Goal: Information Seeking & Learning: Compare options

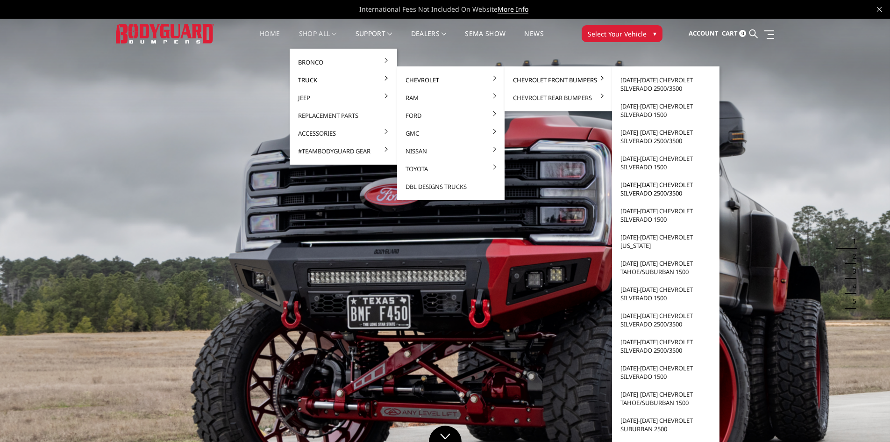
click at [651, 190] on link "[DATE]-[DATE] Chevrolet Silverado 2500/3500" at bounding box center [666, 189] width 100 height 26
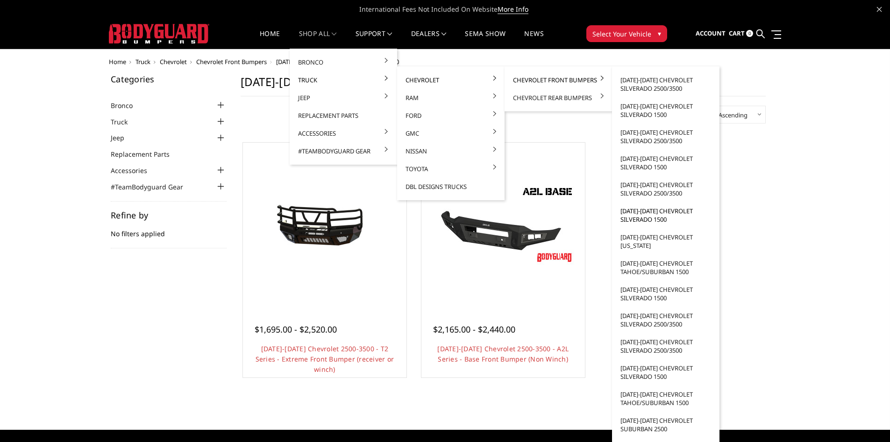
click at [670, 212] on link "[DATE]-[DATE] Chevrolet Silverado 1500" at bounding box center [666, 215] width 100 height 26
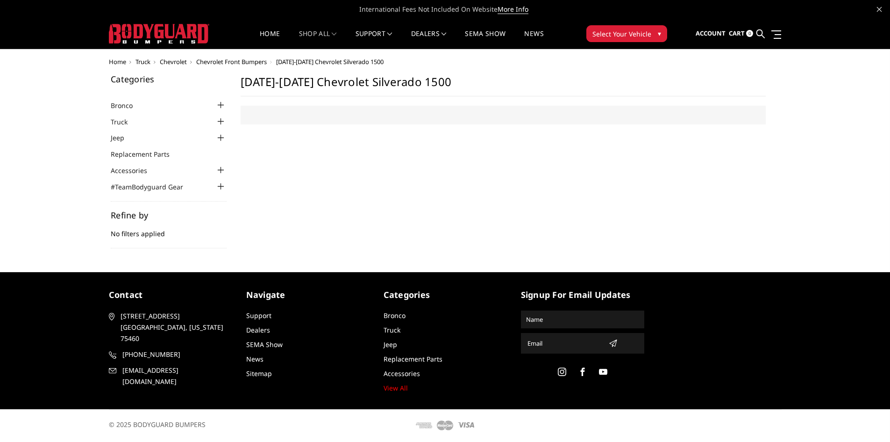
select select "US"
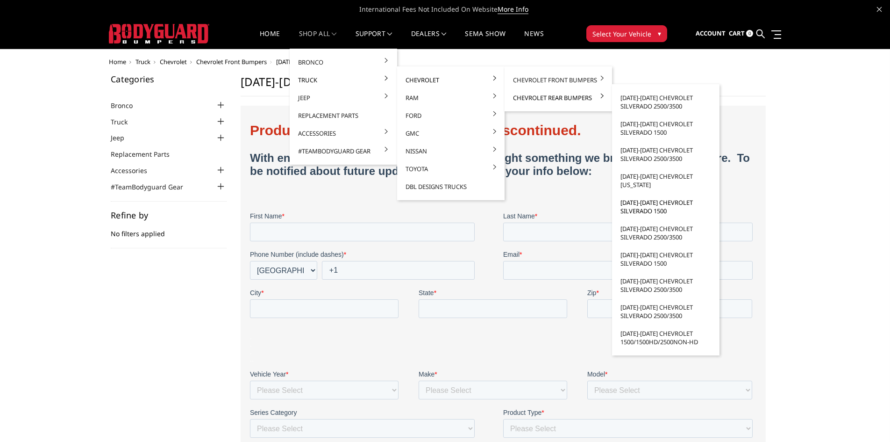
click at [649, 213] on link "[DATE]-[DATE] Chevrolet Silverado 1500" at bounding box center [666, 206] width 100 height 26
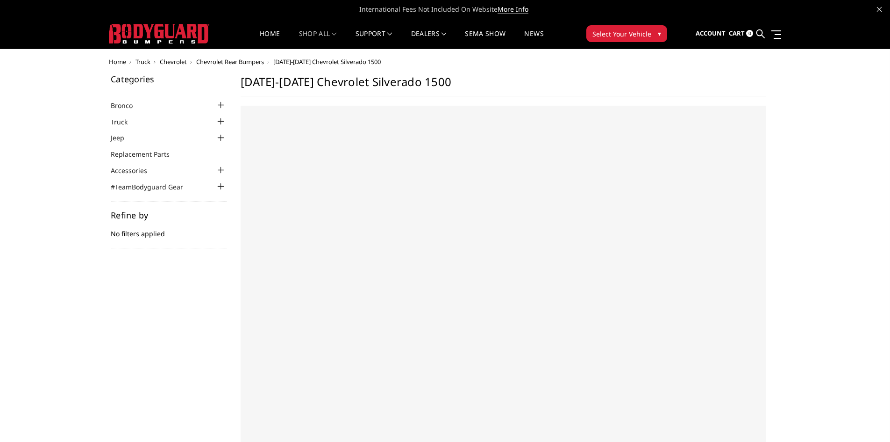
select select "US"
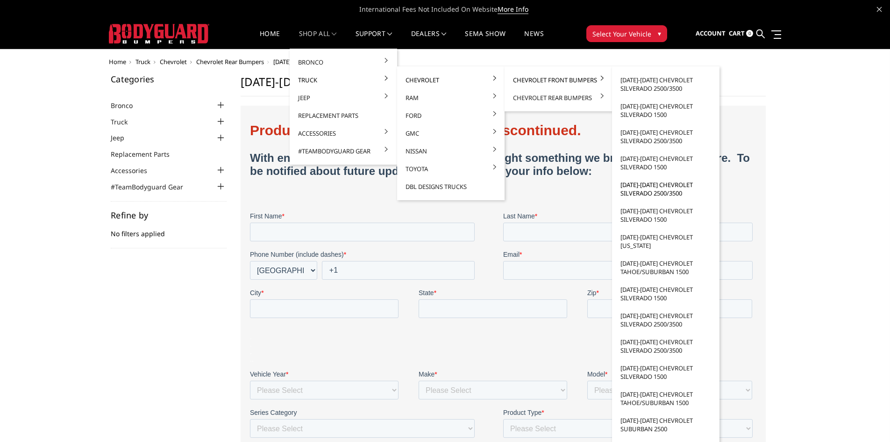
click at [660, 192] on link "[DATE]-[DATE] Chevrolet Silverado 2500/3500" at bounding box center [666, 189] width 100 height 26
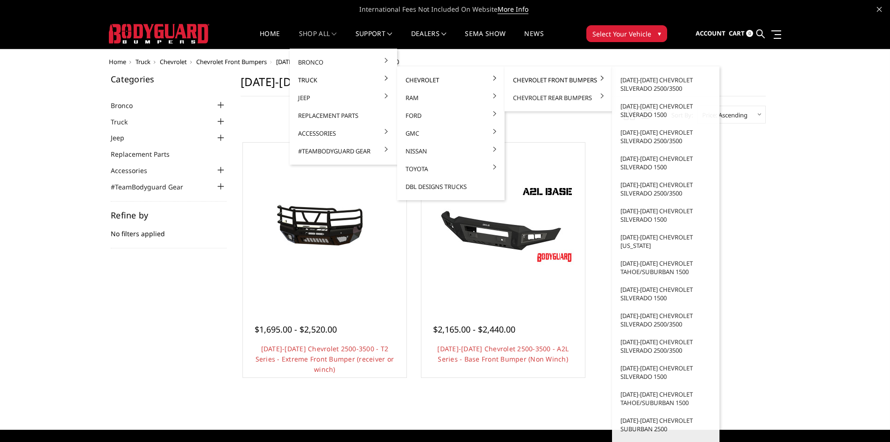
click at [526, 80] on link "Chevrolet Front Bumpers" at bounding box center [558, 80] width 100 height 18
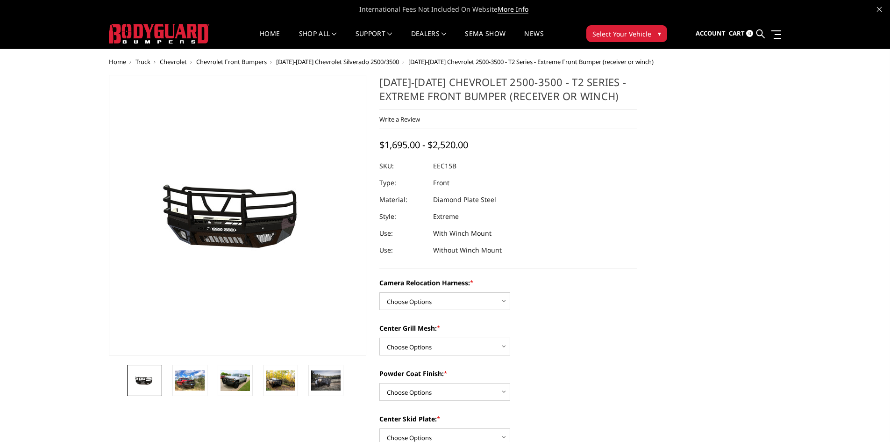
scroll to position [47, 0]
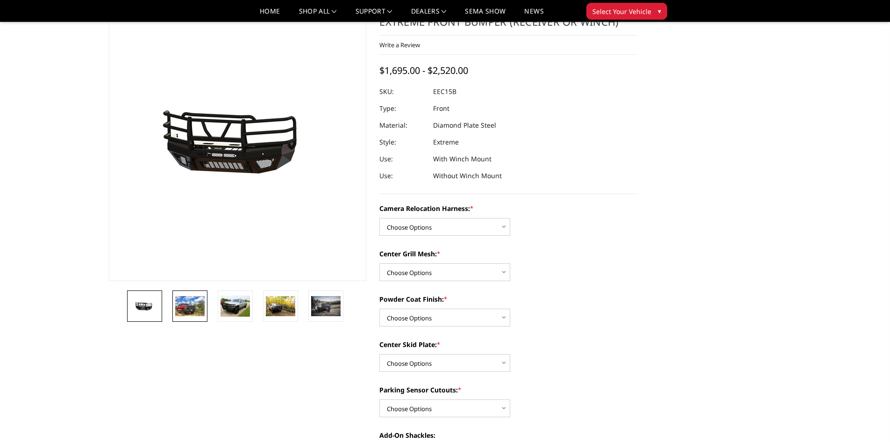
click at [196, 299] on img at bounding box center [189, 306] width 29 height 20
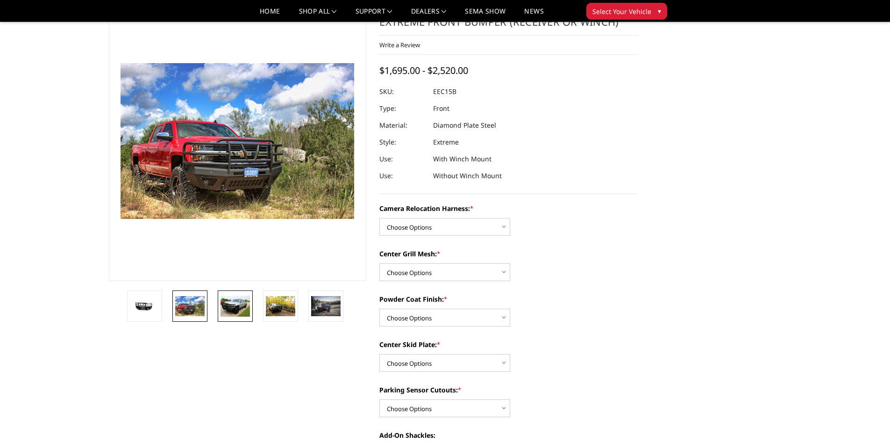
click at [238, 303] on img at bounding box center [235, 305] width 29 height 21
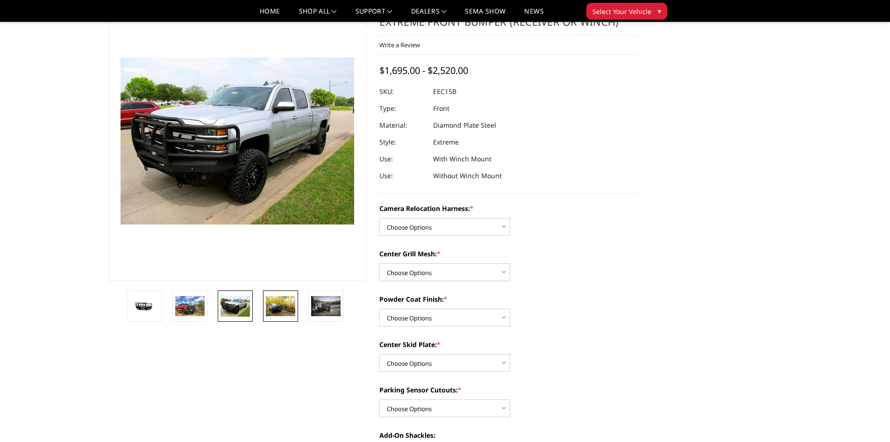
click at [286, 304] on img at bounding box center [280, 306] width 29 height 20
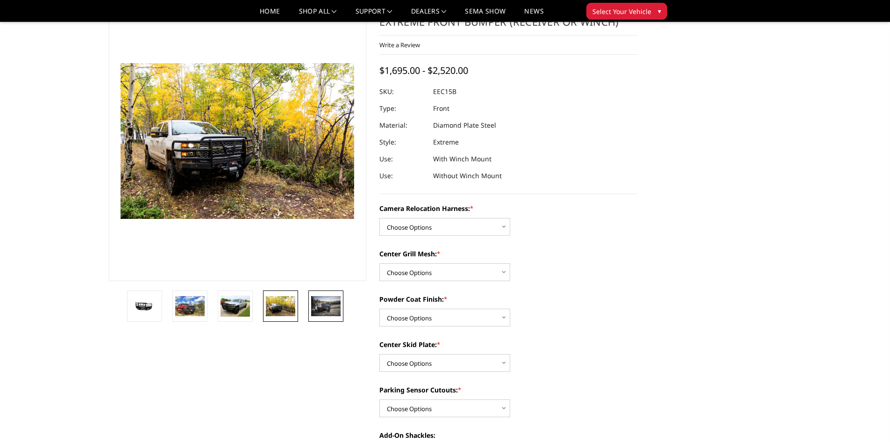
click at [328, 306] on img at bounding box center [325, 306] width 29 height 20
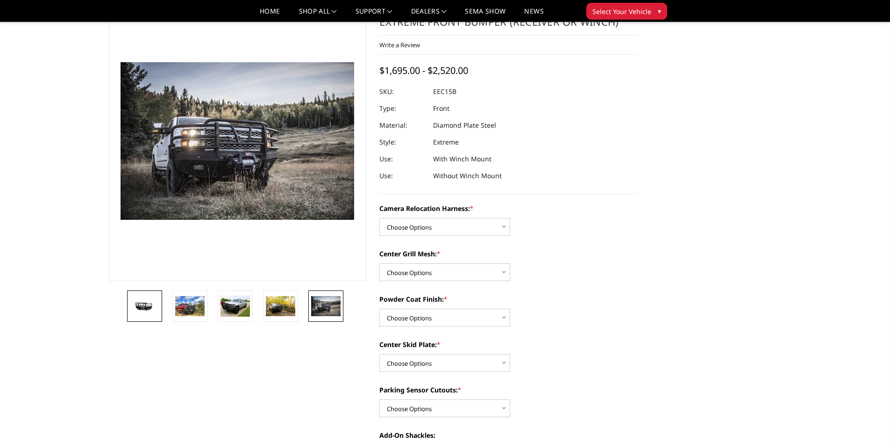
click at [159, 305] on img at bounding box center [144, 305] width 29 height 15
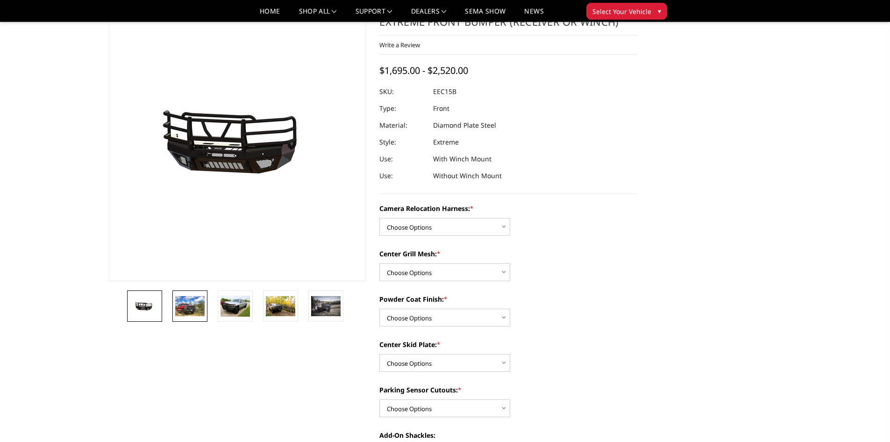
click at [196, 308] on img at bounding box center [189, 306] width 29 height 20
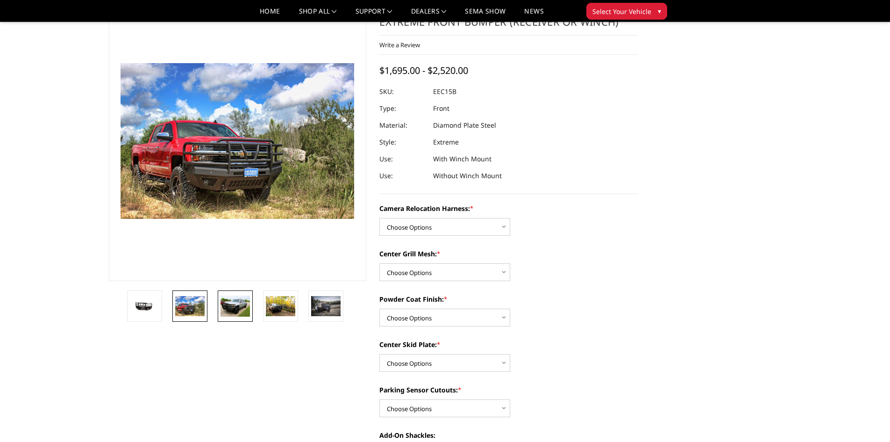
click at [226, 308] on img at bounding box center [235, 305] width 29 height 21
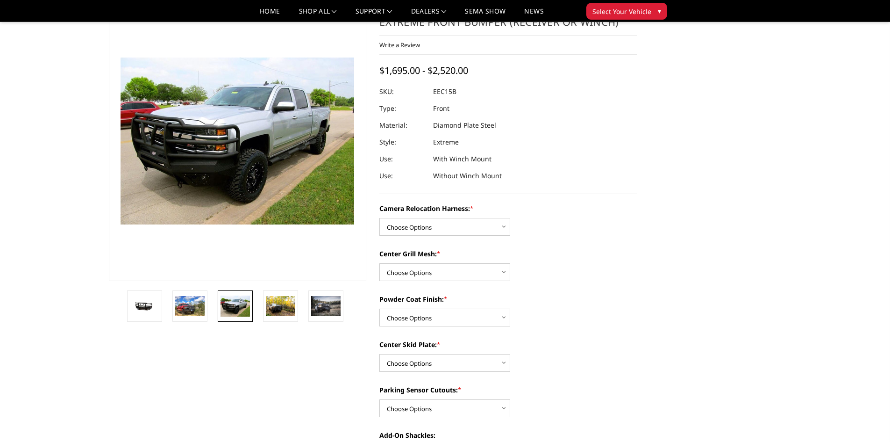
click at [252, 309] on link at bounding box center [235, 305] width 35 height 31
click at [281, 308] on img at bounding box center [280, 306] width 29 height 20
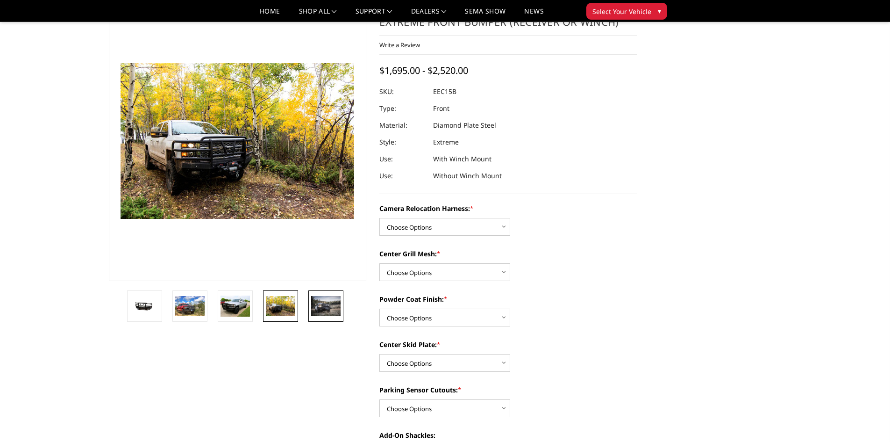
click at [326, 308] on img at bounding box center [325, 306] width 29 height 20
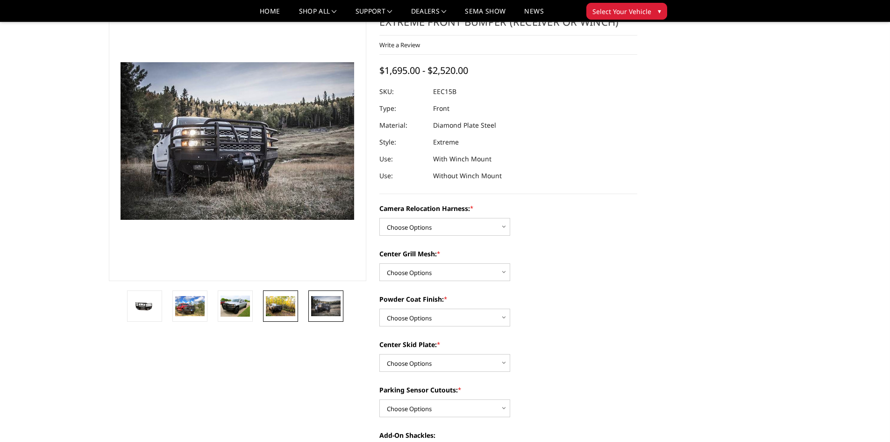
click at [283, 306] on img at bounding box center [280, 306] width 29 height 20
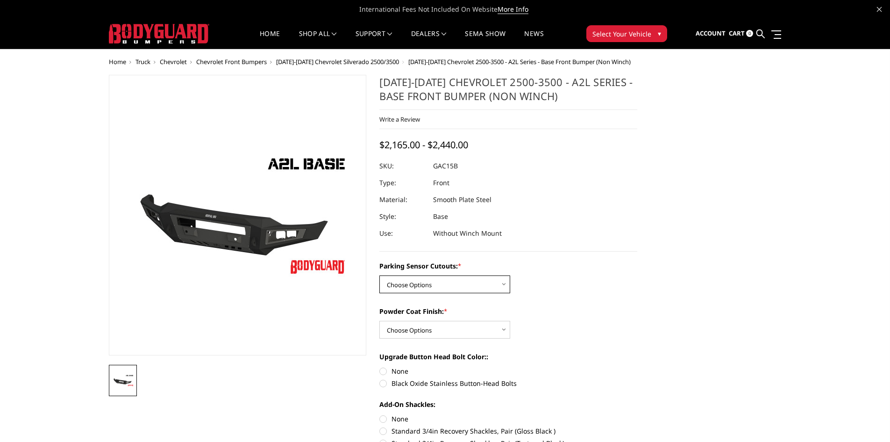
click at [429, 281] on select "Choose Options WITH Parking Sensor Cutouts WITHOUT Parking Sensor Cutouts" at bounding box center [444, 284] width 131 height 18
click at [529, 283] on div "Parking Sensor Cutouts: * Choose Options WITH Parking Sensor Cutouts WITHOUT Pa…" at bounding box center [508, 277] width 258 height 32
click at [478, 323] on select "Choose Options Bare Metal Textured Black Powder Coat" at bounding box center [444, 330] width 131 height 18
click at [561, 318] on div "Powder Coat Finish: * Choose Options Bare Metal Textured Black Powder Coat" at bounding box center [508, 322] width 258 height 32
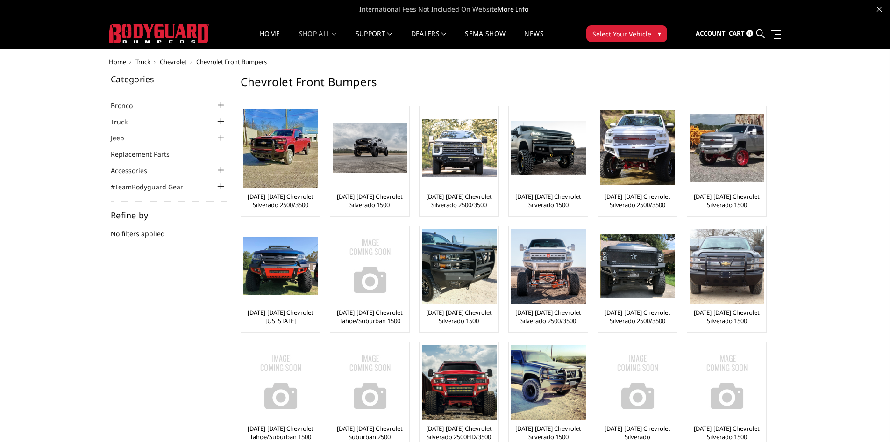
scroll to position [47, 0]
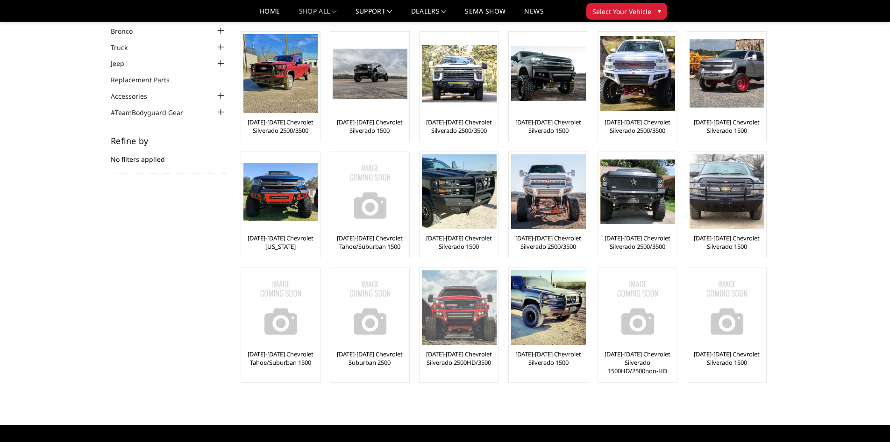
click at [462, 362] on link "[DATE]-[DATE] Chevrolet Silverado 2500HD/3500" at bounding box center [459, 358] width 74 height 17
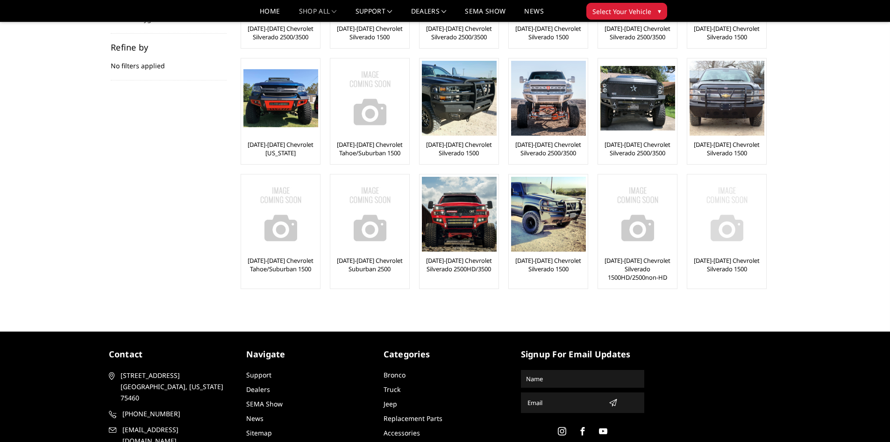
scroll to position [93, 0]
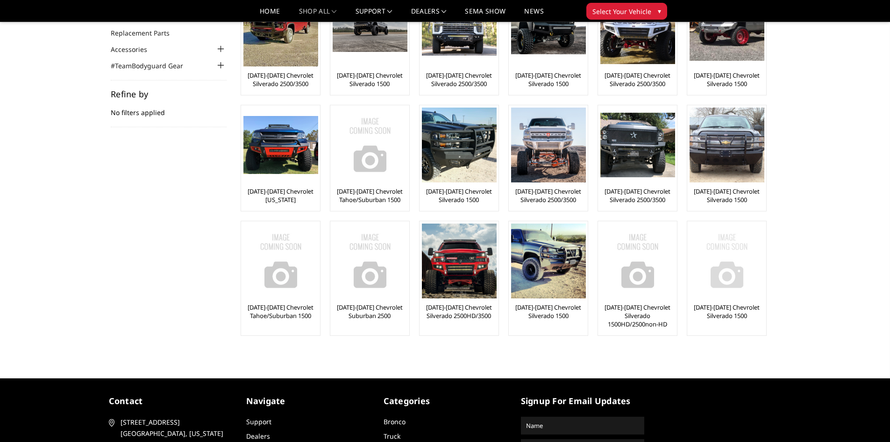
click at [729, 301] on div "[DATE]-[DATE] Chevrolet Silverado 1500" at bounding box center [727, 277] width 74 height 109
click at [726, 305] on link "[DATE]-[DATE] Chevrolet Silverado 1500" at bounding box center [727, 311] width 74 height 17
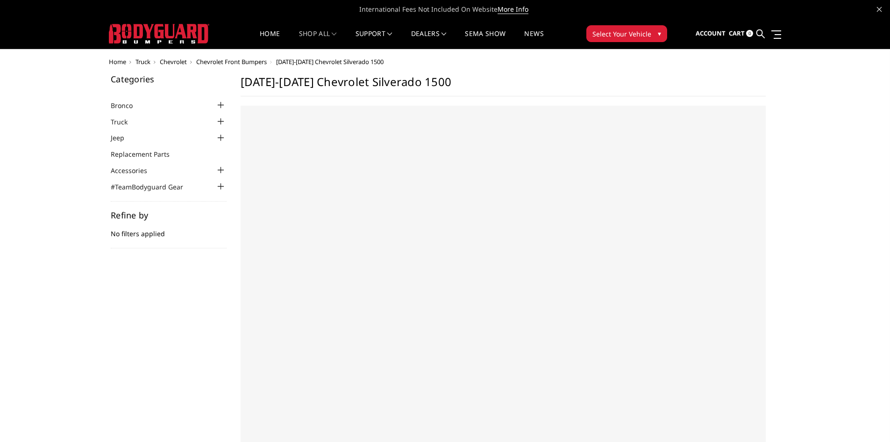
select select "US"
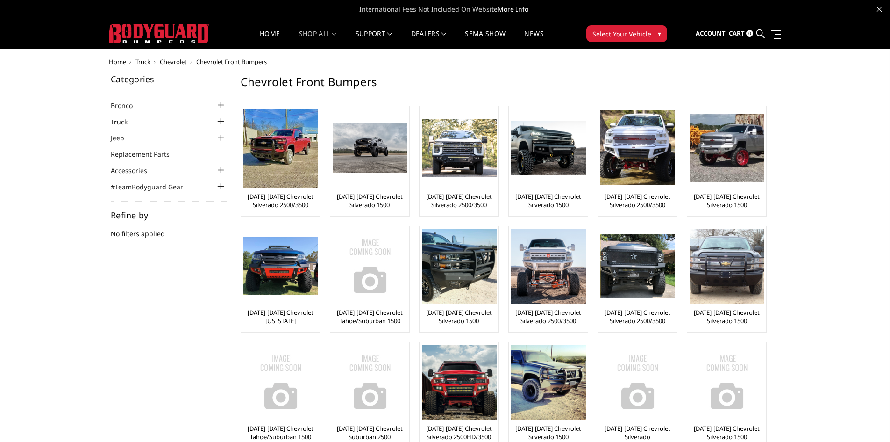
click at [119, 122] on link "Truck" at bounding box center [125, 122] width 29 height 10
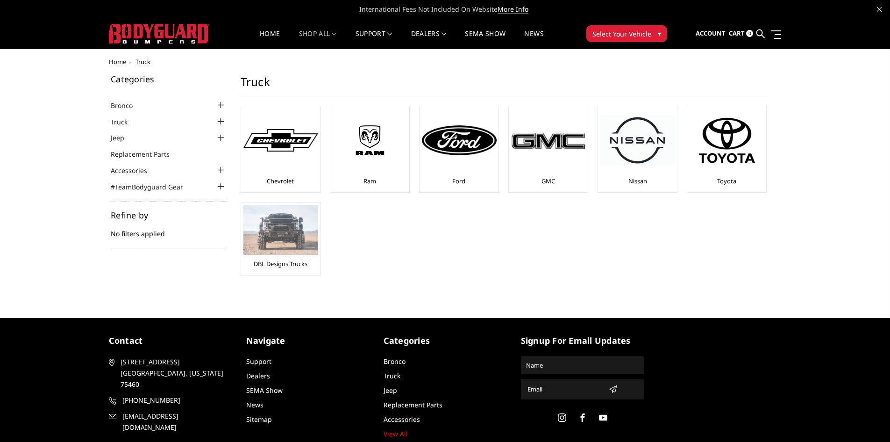
click at [264, 263] on link "DBL Designs Trucks" at bounding box center [281, 263] width 54 height 8
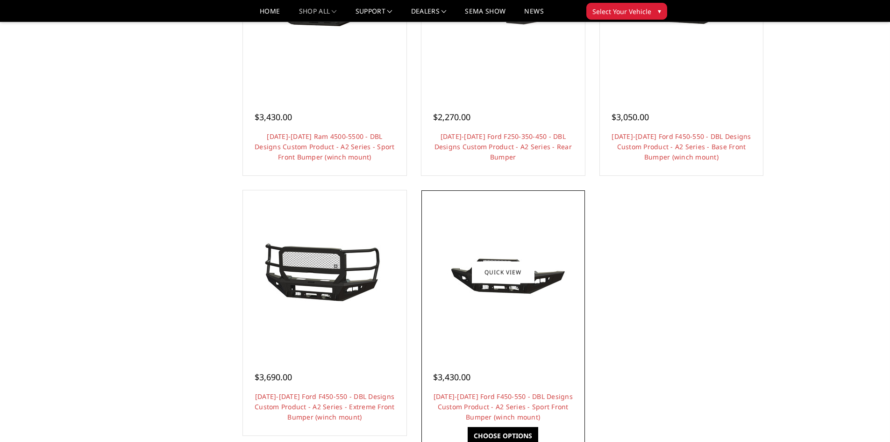
scroll to position [841, 0]
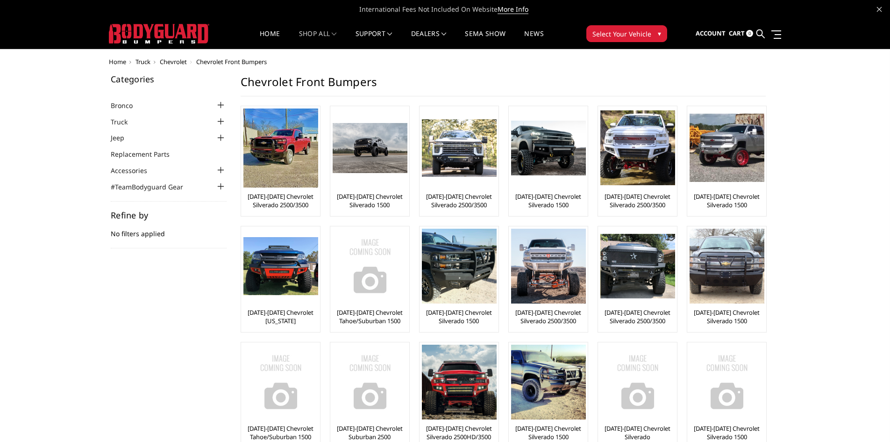
click at [218, 138] on div at bounding box center [220, 137] width 11 height 11
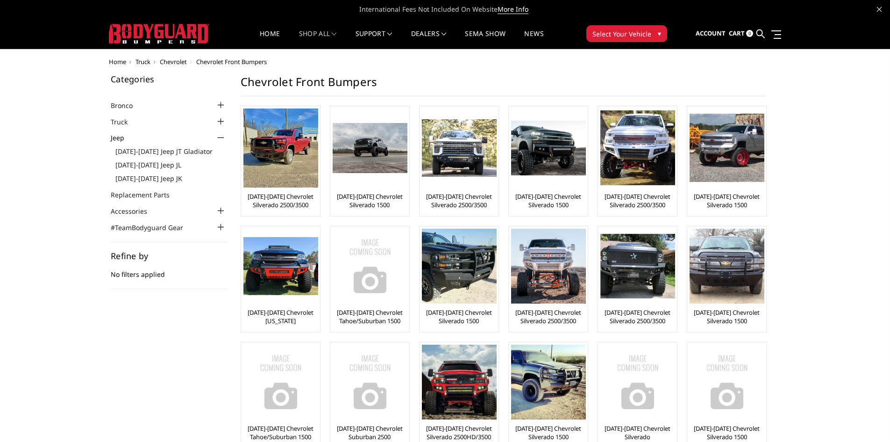
click at [224, 121] on div at bounding box center [220, 121] width 11 height 11
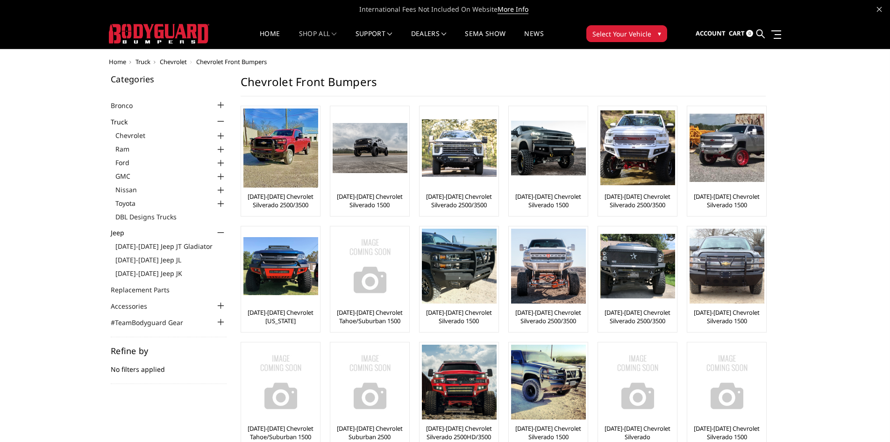
click at [218, 119] on div at bounding box center [220, 121] width 11 height 11
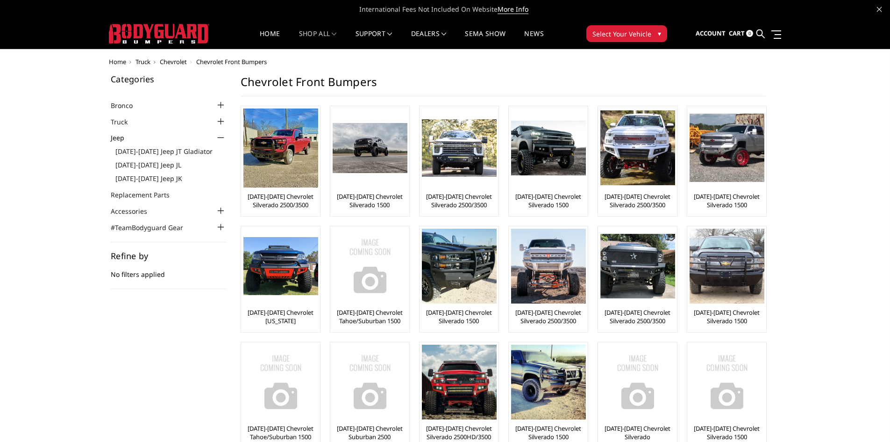
click at [221, 137] on div at bounding box center [220, 137] width 11 height 11
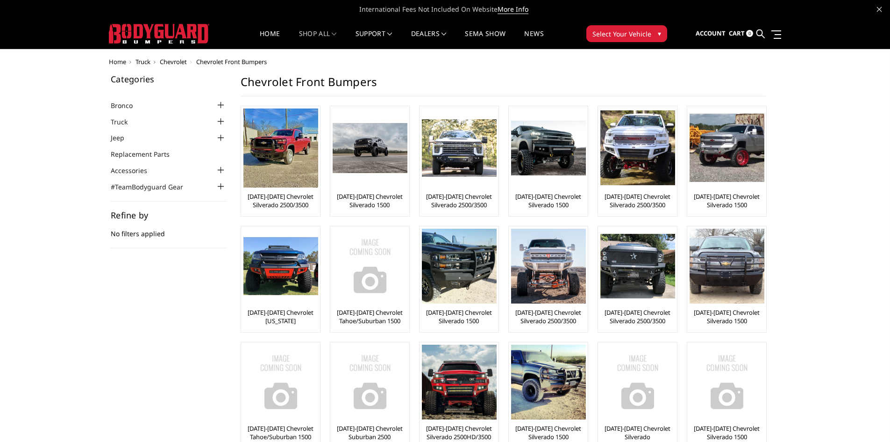
click at [222, 170] on div at bounding box center [220, 169] width 11 height 11
click at [129, 110] on ul "Bronco 2021-2025 Bronco Front 2021-2025 Bronco Rear 2021-2025 Bronco Steps 2021…" at bounding box center [169, 146] width 116 height 92
click at [130, 106] on link "Bronco" at bounding box center [128, 105] width 34 height 10
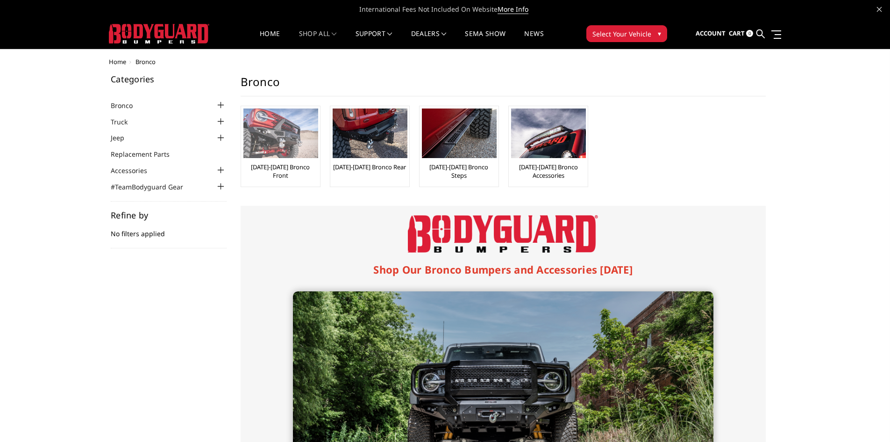
click at [298, 117] on img at bounding box center [280, 133] width 75 height 50
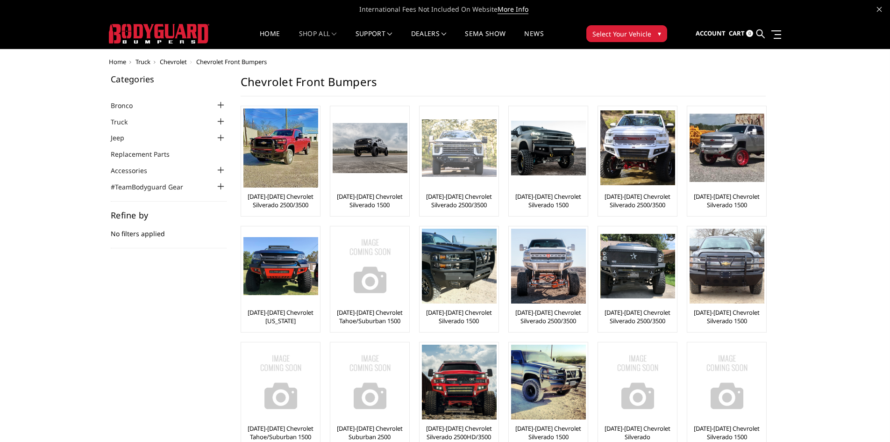
click at [483, 208] on link "[DATE]-[DATE] Chevrolet Silverado 2500/3500" at bounding box center [459, 200] width 74 height 17
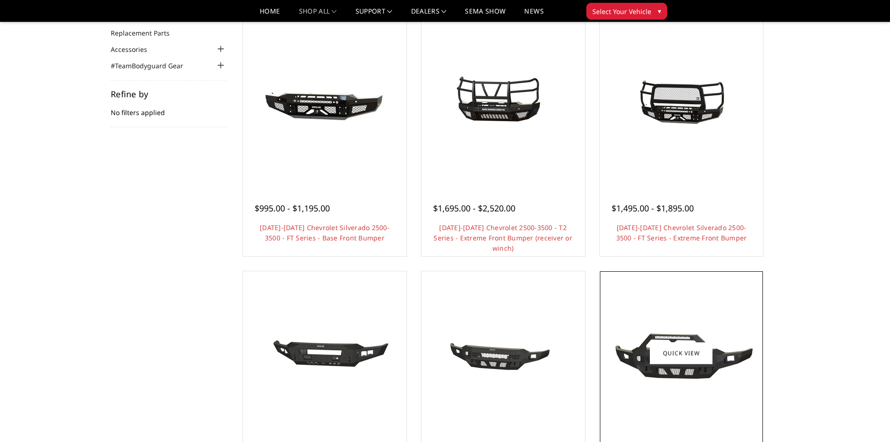
scroll to position [187, 0]
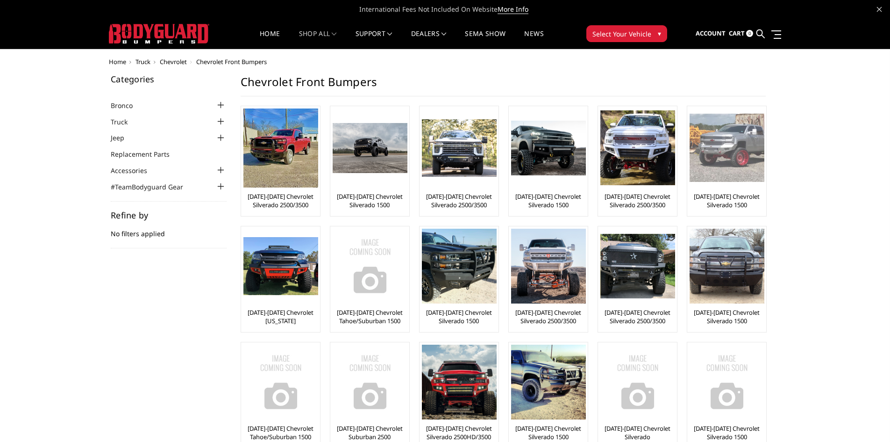
click at [724, 207] on link "[DATE]-[DATE] Chevrolet Silverado 1500" at bounding box center [727, 200] width 74 height 17
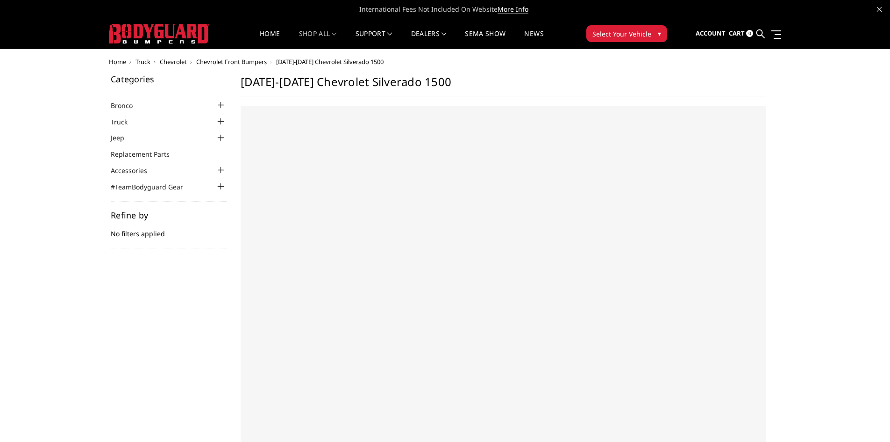
select select "US"
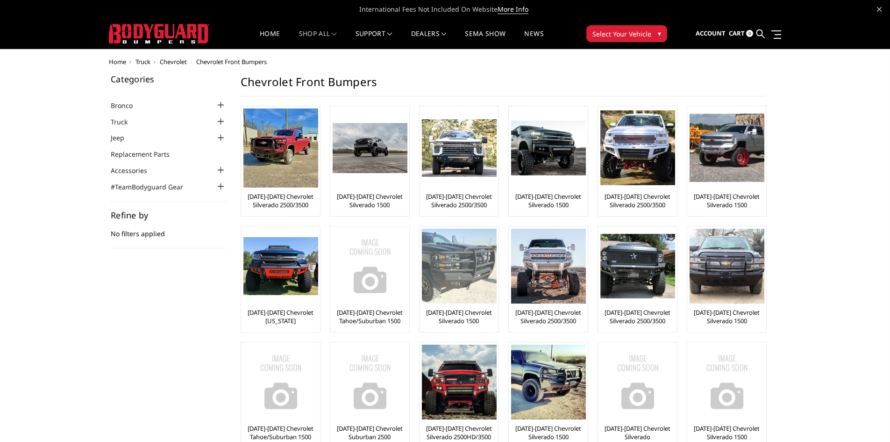
click at [461, 286] on img at bounding box center [459, 266] width 75 height 75
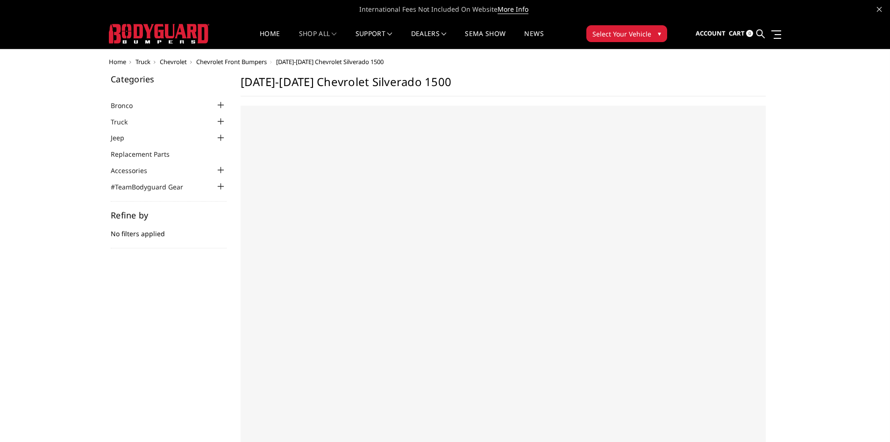
select select "US"
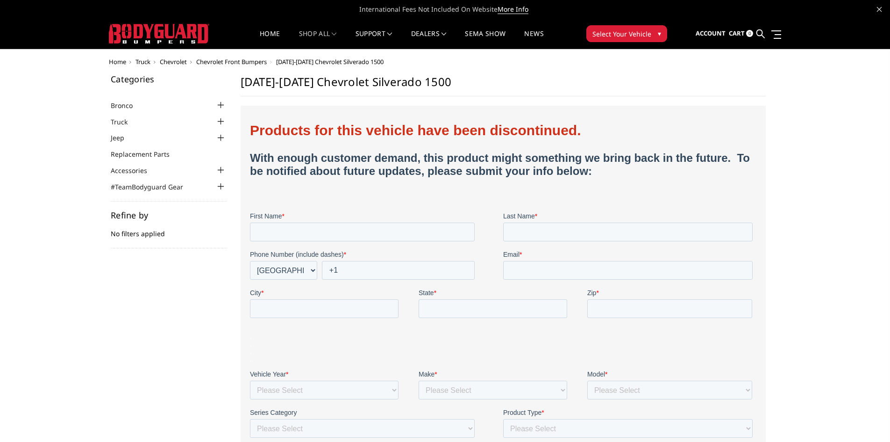
drag, startPoint x: 250, startPoint y: 115, endPoint x: 461, endPoint y: 286, distance: 271.5
